Goal: Task Accomplishment & Management: Complete application form

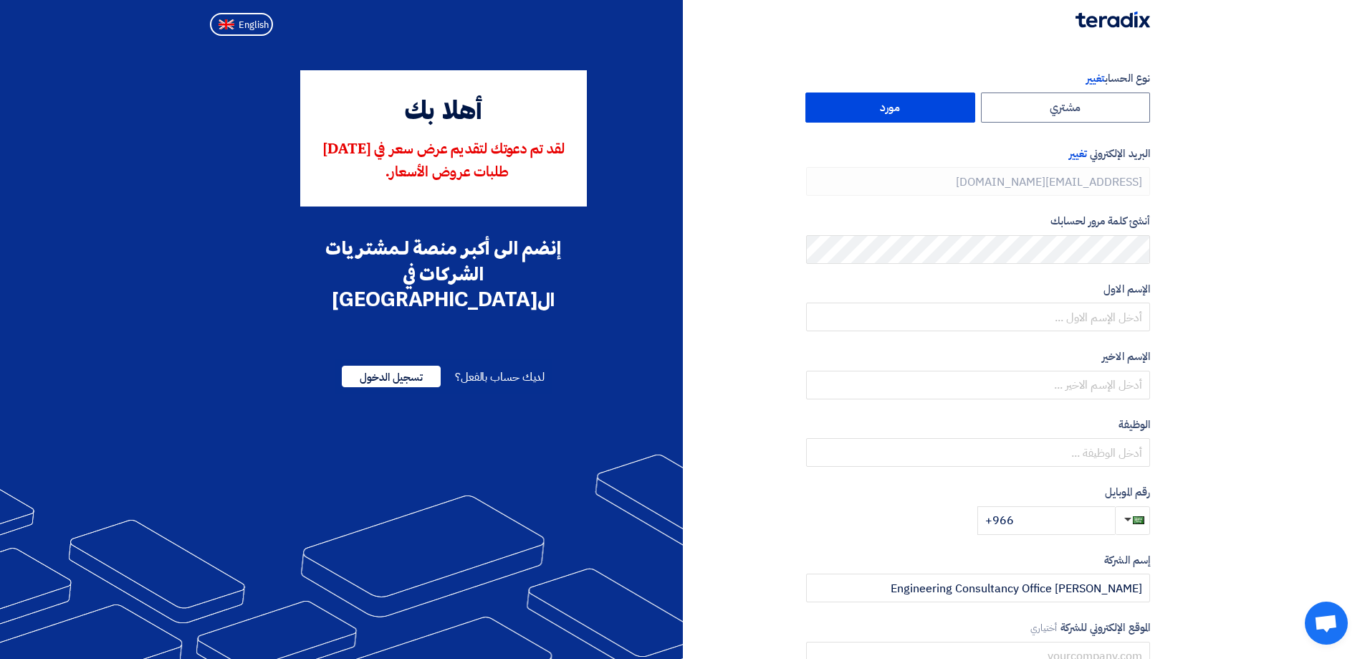
type input "[PHONE_NUMBER]"
click at [918, 102] on label "مورد" at bounding box center [891, 107] width 170 height 30
click at [918, 102] on input "مورد" at bounding box center [890, 107] width 168 height 29
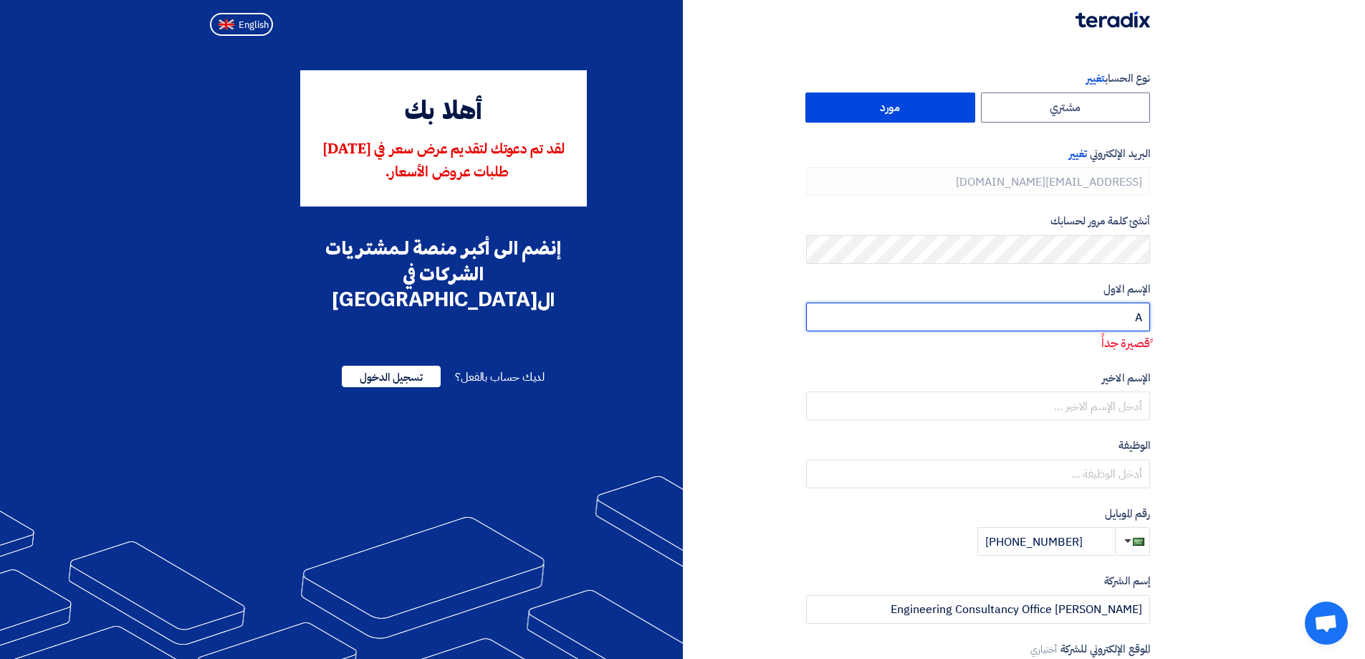
type input "[PERSON_NAME]"
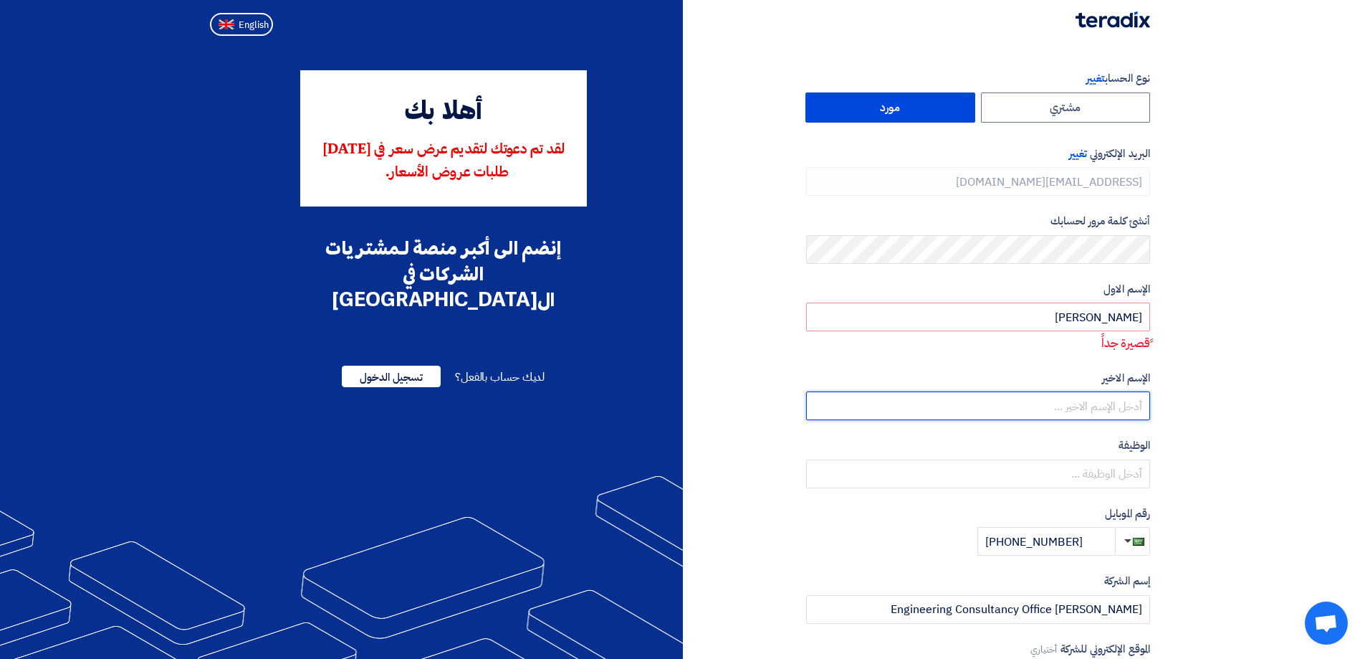
type input "EMAD"
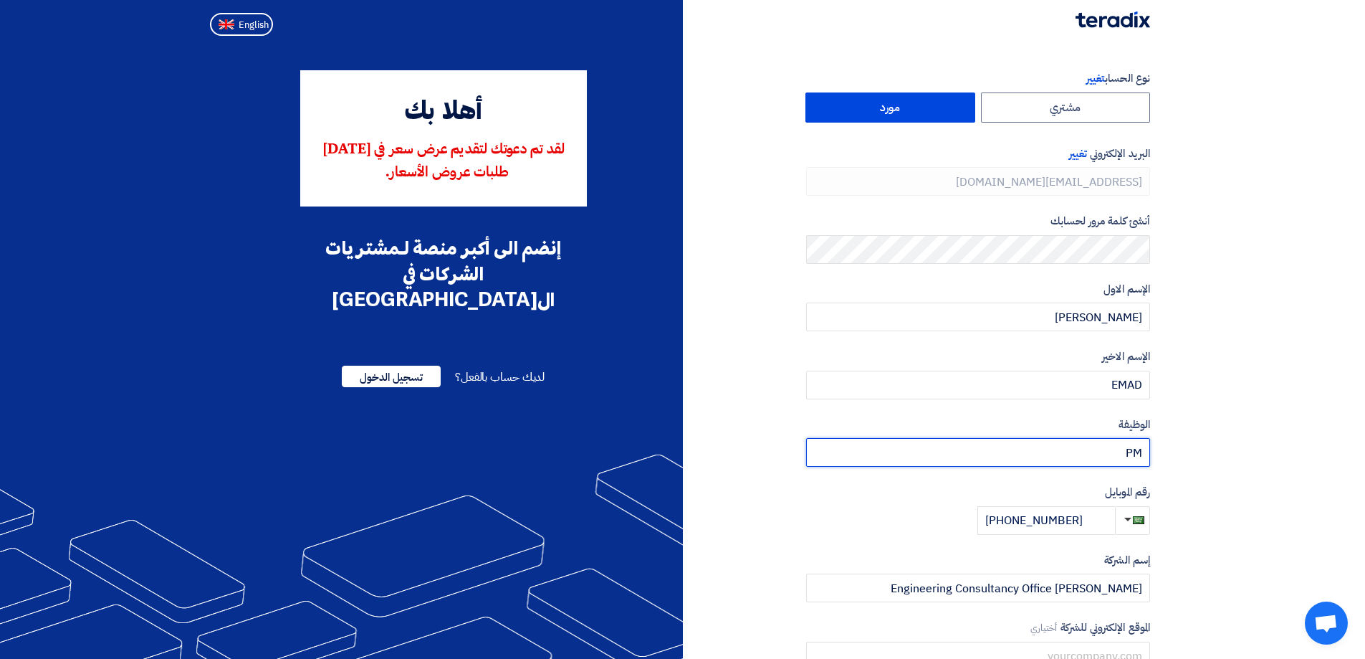
type input "PM"
click at [1085, 153] on span "تغيير" at bounding box center [1078, 153] width 18 height 16
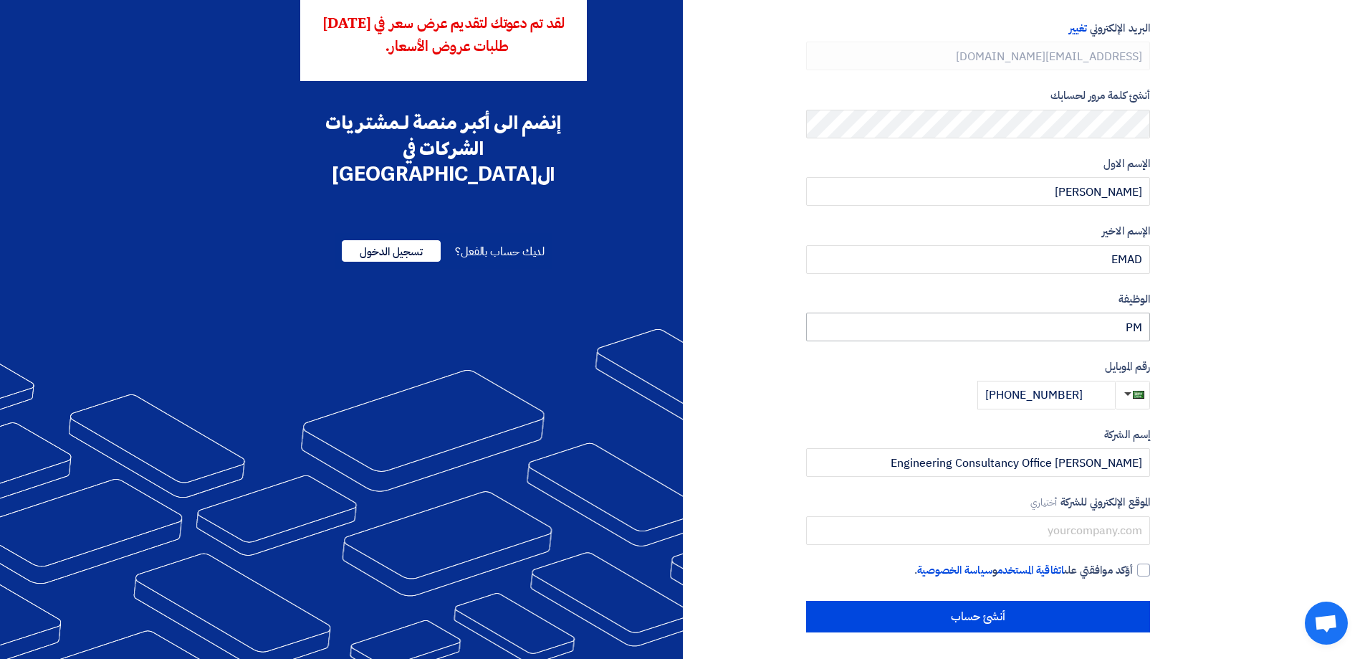
scroll to position [128, 0]
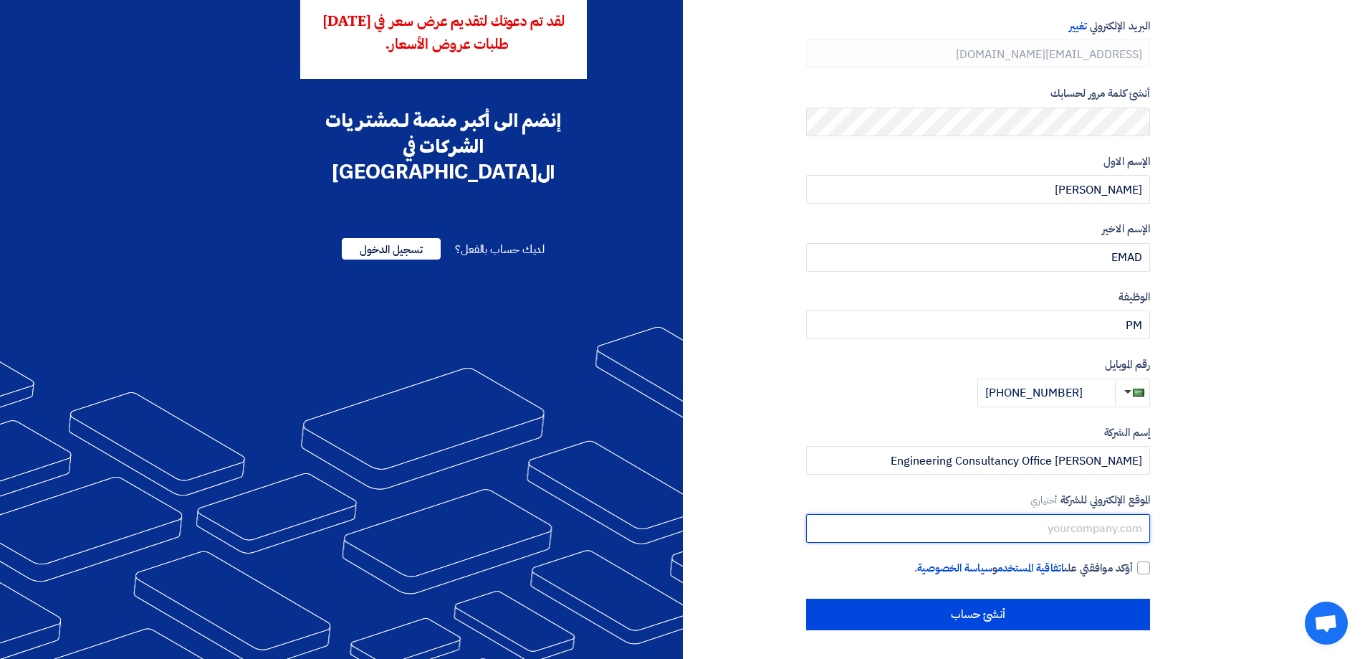
click at [1073, 531] on input "text" at bounding box center [978, 528] width 344 height 29
click at [1145, 565] on div at bounding box center [1143, 567] width 13 height 13
click at [1133, 565] on input "أؤكد موافقتي على اتفاقية المستخدم و سياسة الخصوصية ." at bounding box center [961, 574] width 344 height 29
checkbox input "true"
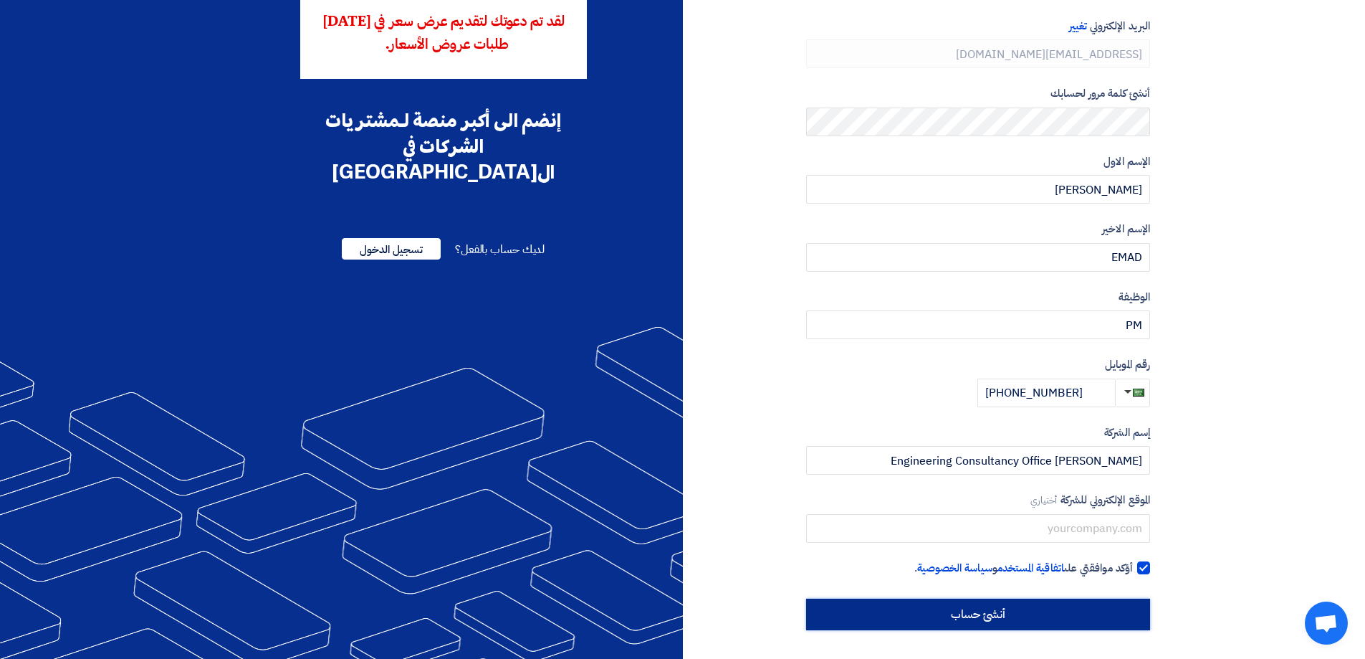
click at [1068, 605] on input "أنشئ حساب" at bounding box center [978, 614] width 344 height 32
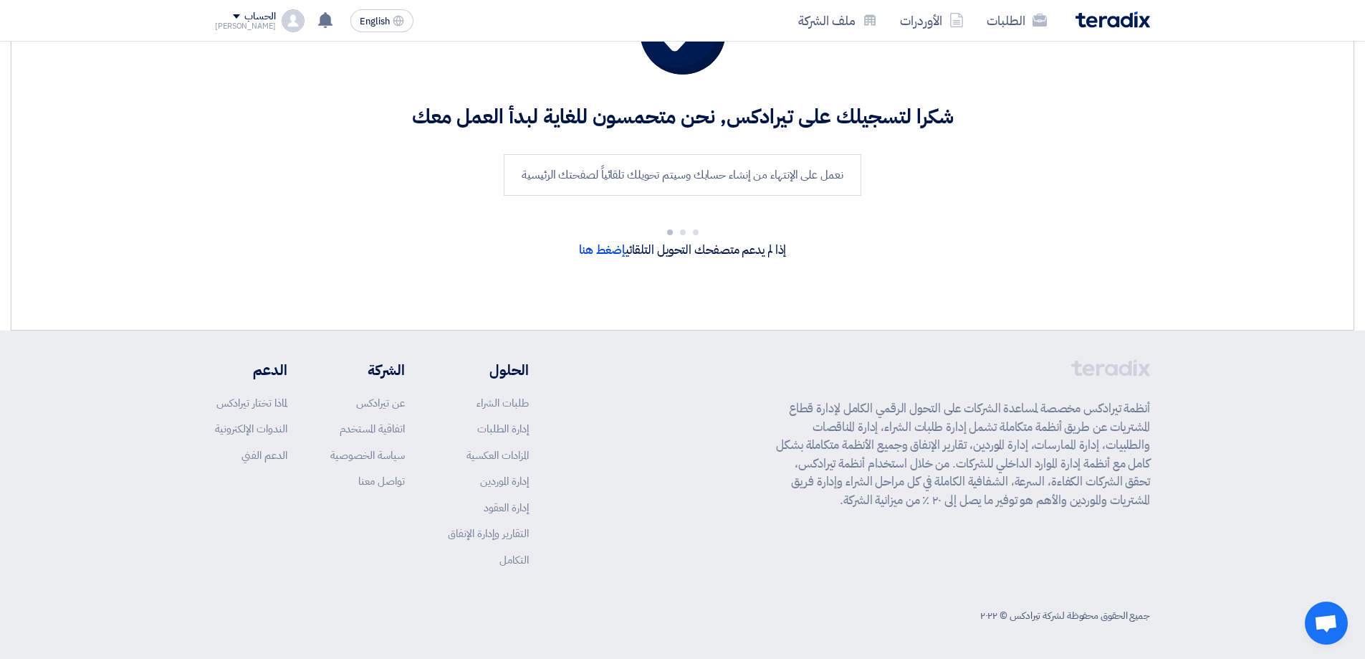
scroll to position [0, 0]
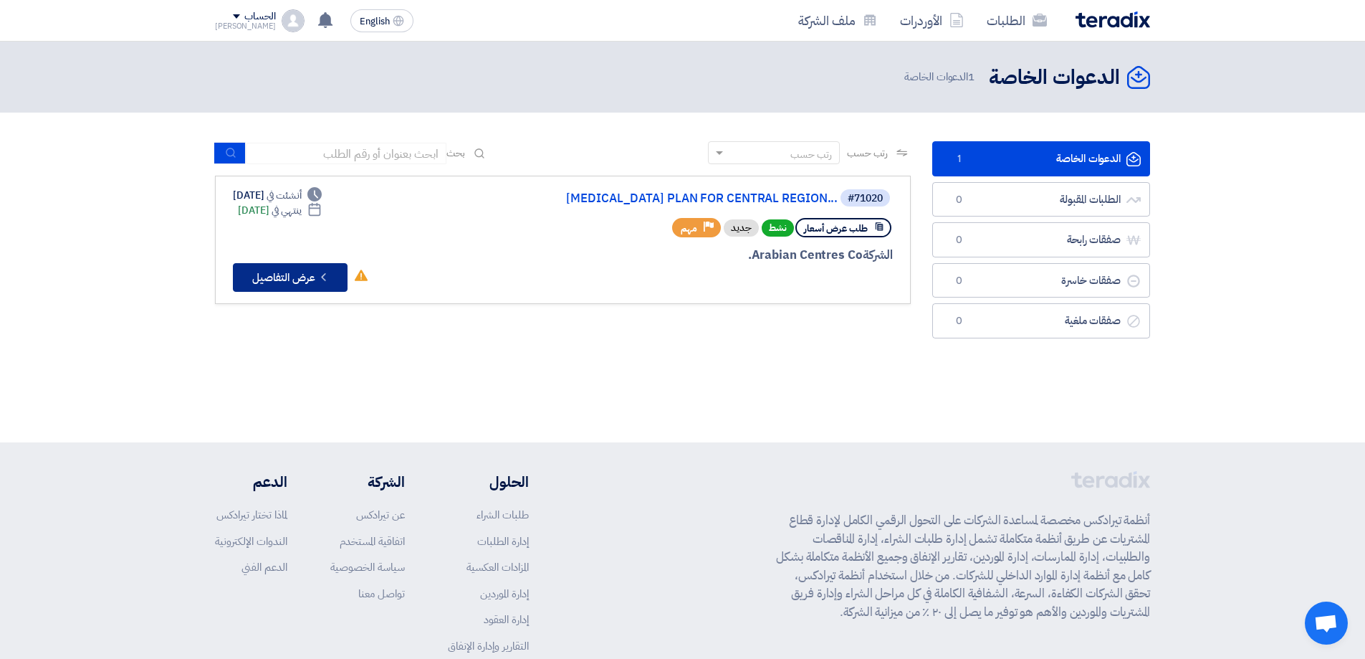
click at [322, 284] on icon "Check details" at bounding box center [324, 277] width 14 height 14
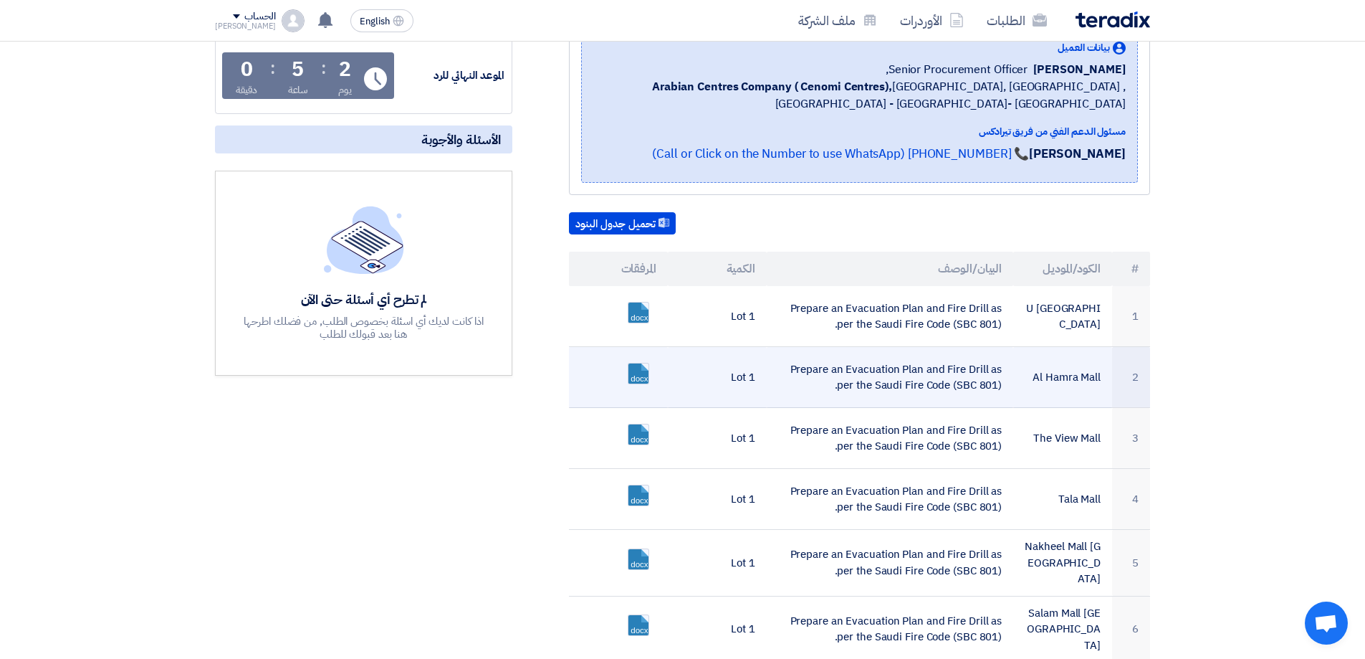
scroll to position [287, 0]
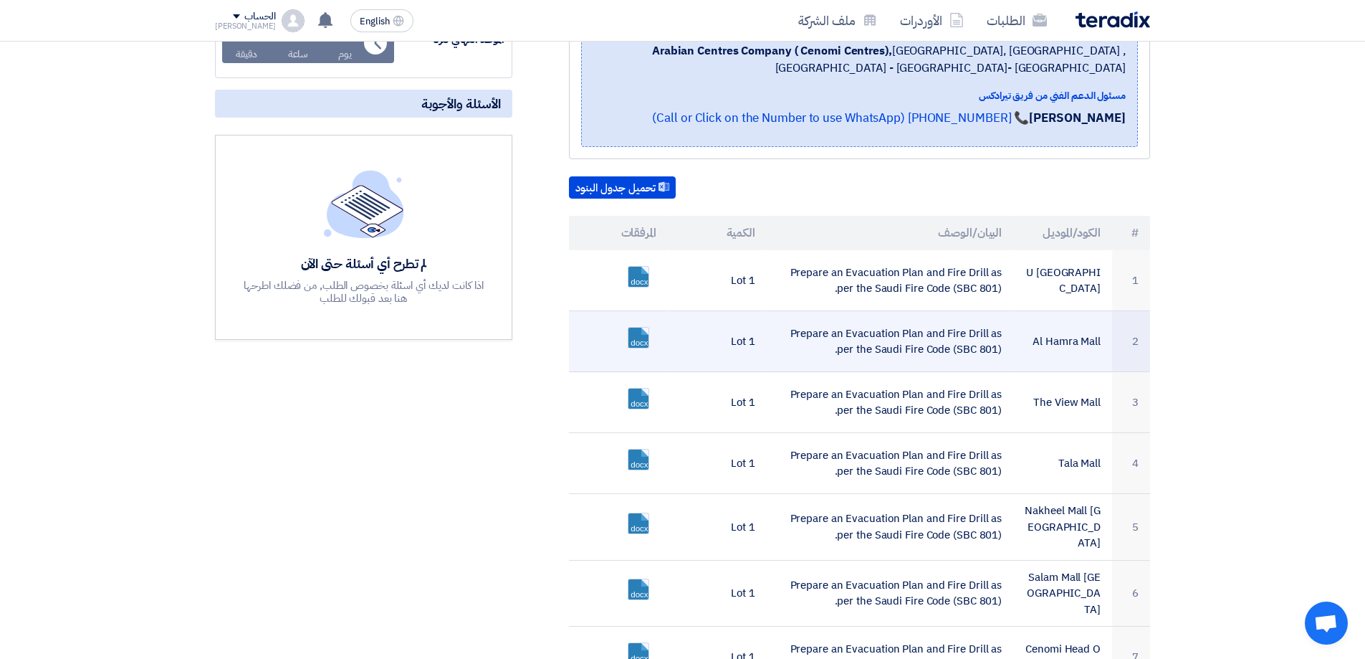
click at [879, 350] on td "Prepare an Evacuation Plan and Fire Drill as per the Saudi Fire Code (SBC 801)." at bounding box center [890, 341] width 247 height 61
click at [638, 338] on link at bounding box center [686, 371] width 115 height 86
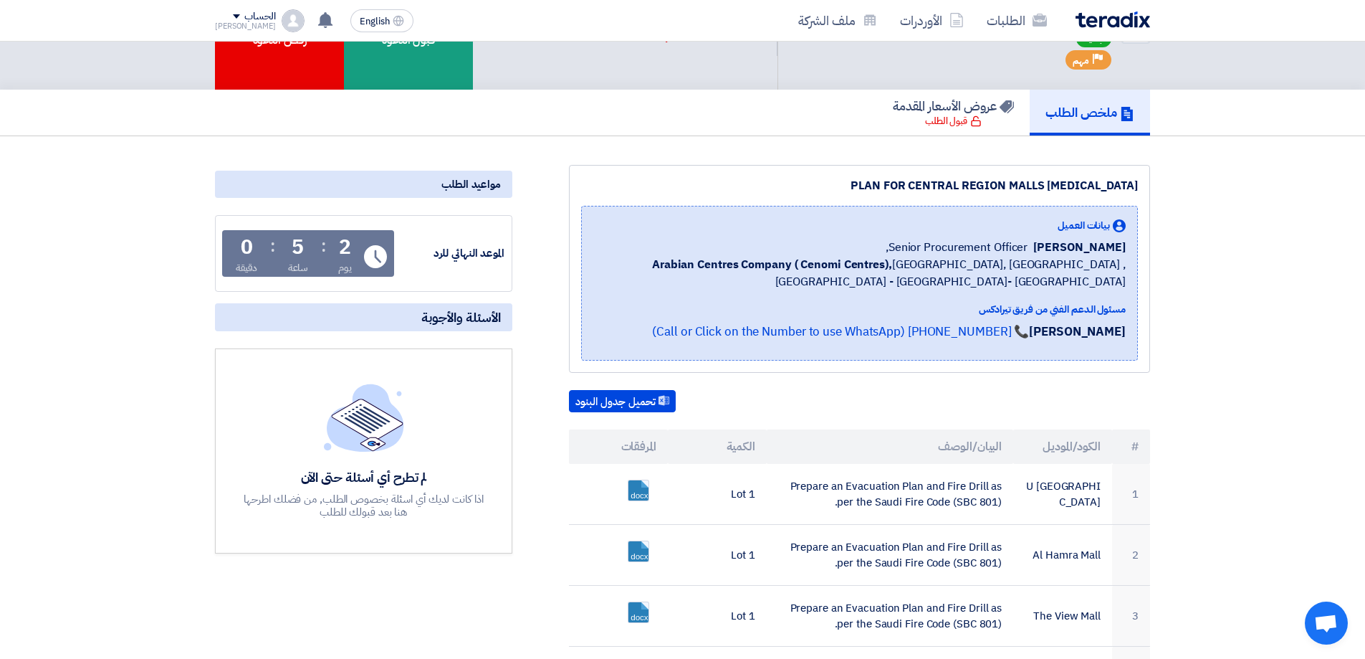
scroll to position [0, 0]
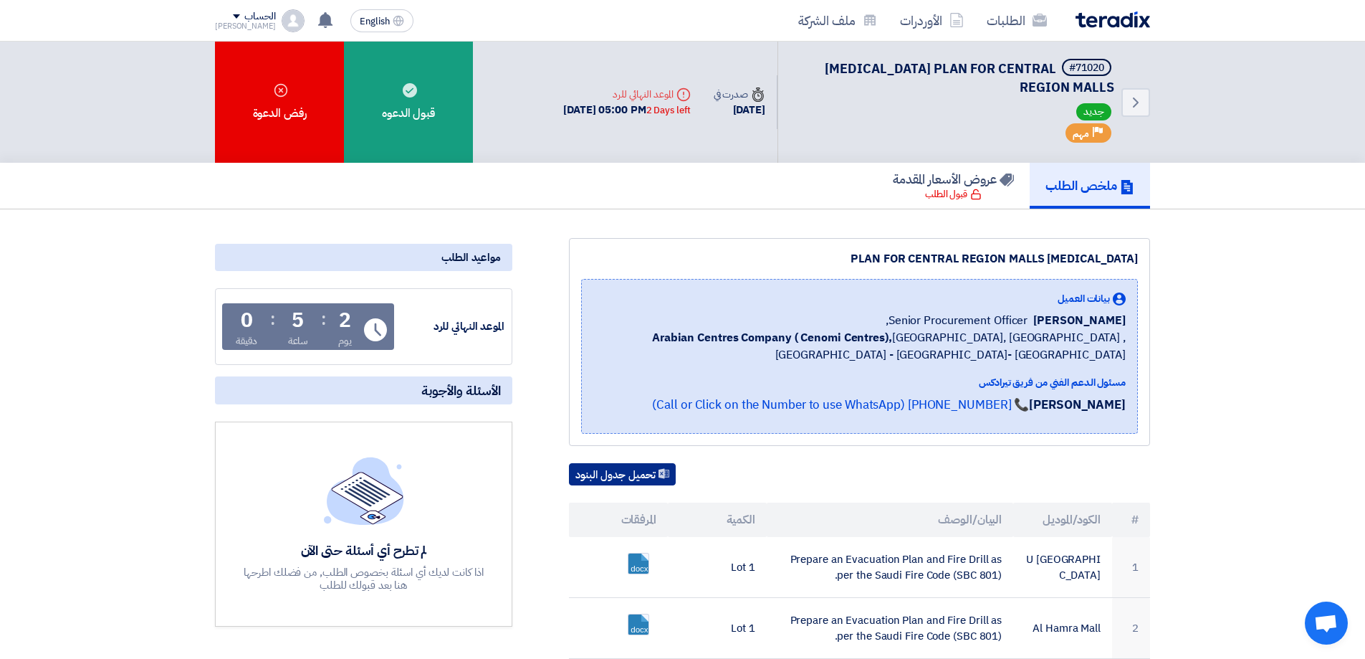
click at [639, 472] on button "تحميل جدول البنود" at bounding box center [622, 474] width 107 height 23
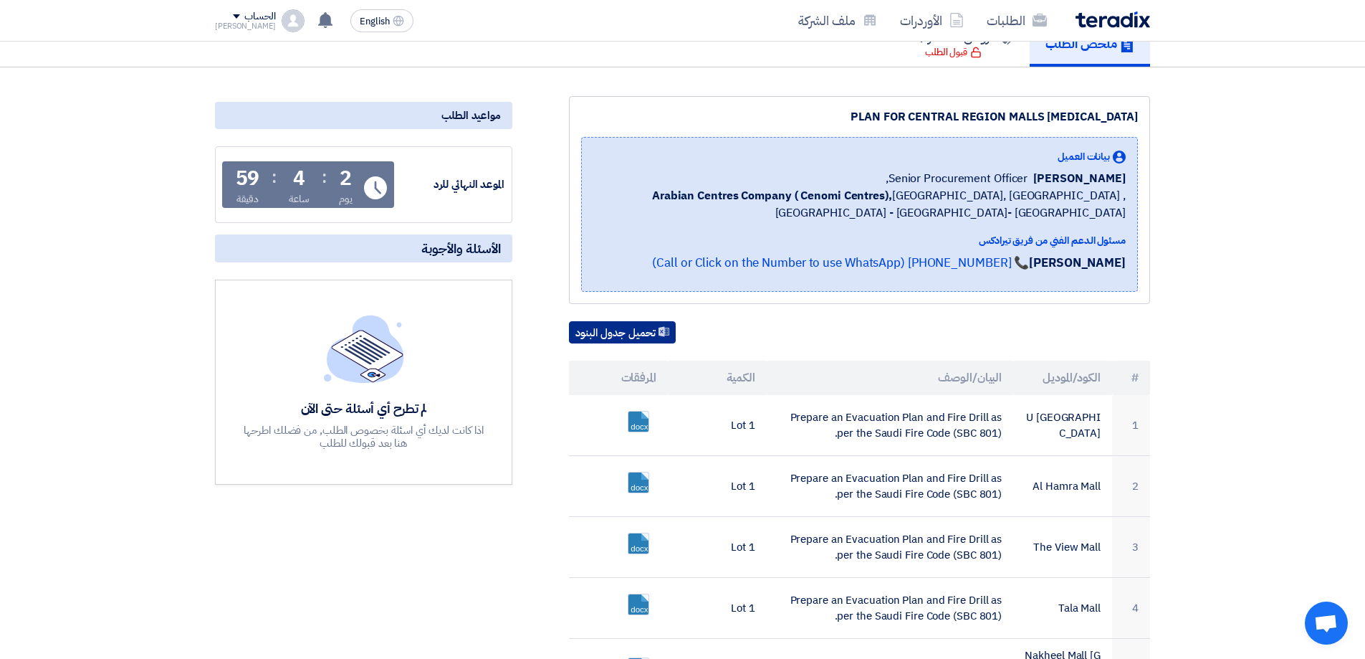
scroll to position [143, 0]
